Goal: Obtain resource: Obtain resource

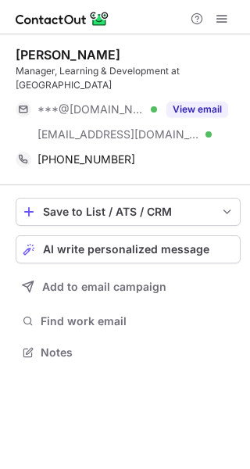
scroll to position [341, 250]
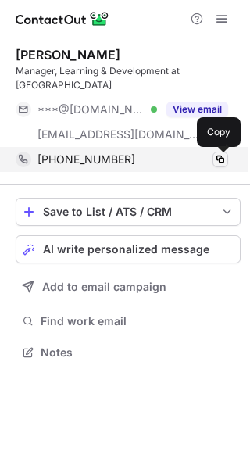
click at [226, 156] on span at bounding box center [220, 159] width 13 height 13
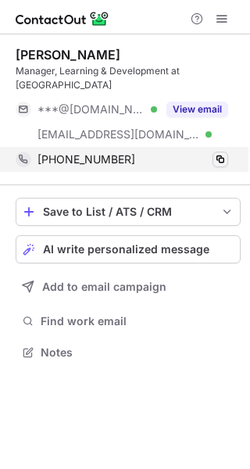
click at [226, 156] on span at bounding box center [220, 159] width 13 height 13
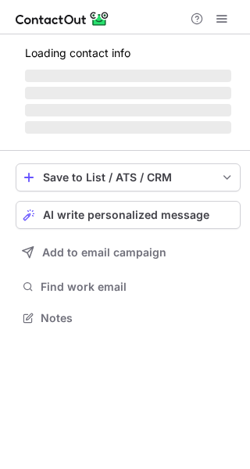
scroll to position [7, 8]
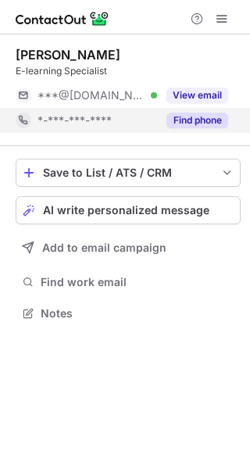
click at [177, 115] on button "Find phone" at bounding box center [197, 121] width 62 height 16
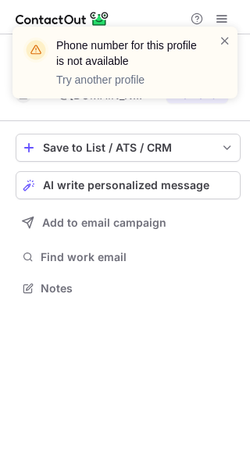
scroll to position [277, 250]
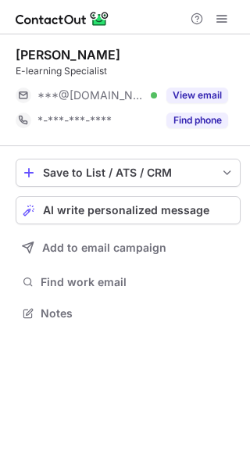
scroll to position [7, 8]
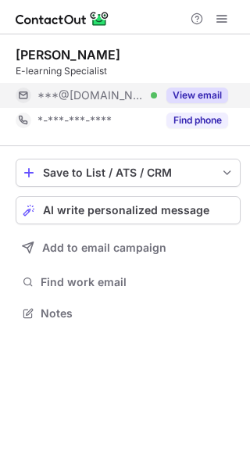
click at [205, 99] on button "View email" at bounding box center [197, 96] width 62 height 16
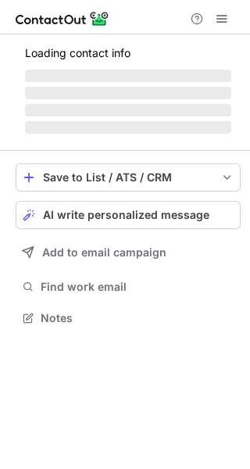
scroll to position [316, 250]
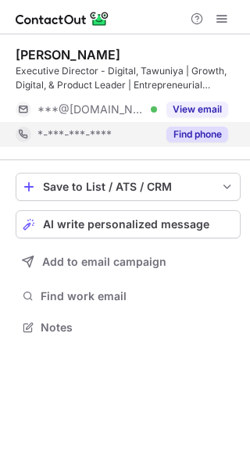
click at [203, 128] on button "Find phone" at bounding box center [197, 135] width 62 height 16
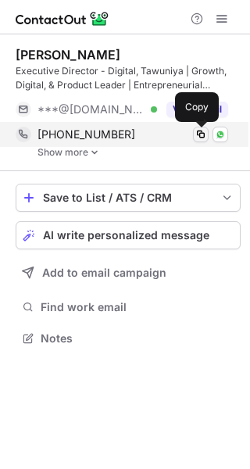
click at [201, 136] on span at bounding box center [201, 134] width 13 height 13
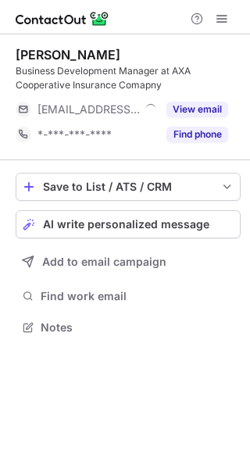
scroll to position [316, 250]
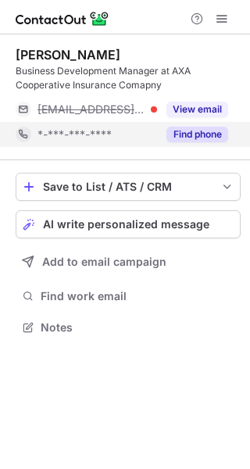
click at [164, 132] on div "Find phone" at bounding box center [192, 134] width 71 height 25
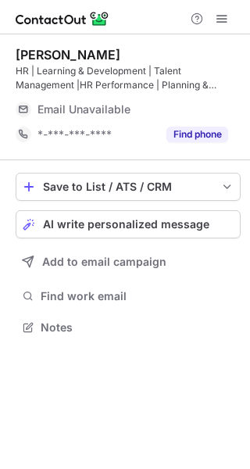
scroll to position [316, 250]
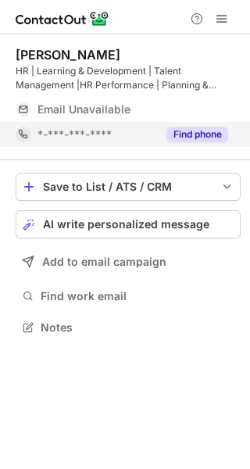
click at [192, 138] on button "Find phone" at bounding box center [197, 135] width 62 height 16
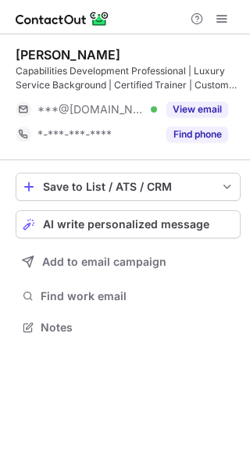
scroll to position [316, 250]
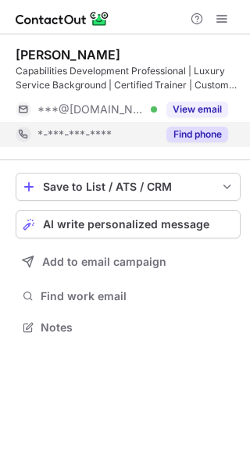
click at [184, 134] on button "Find phone" at bounding box center [197, 135] width 62 height 16
